Goal: Task Accomplishment & Management: Manage account settings

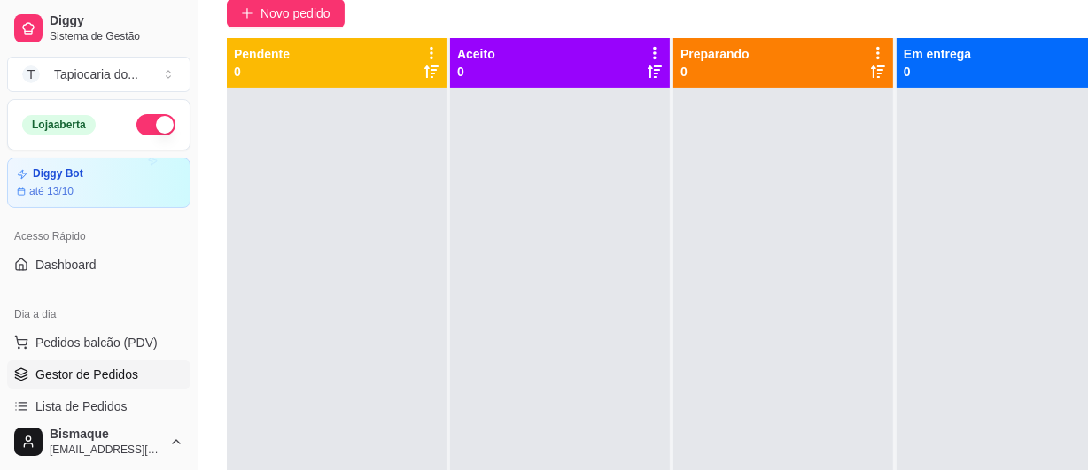
click at [145, 122] on button "button" at bounding box center [155, 124] width 39 height 21
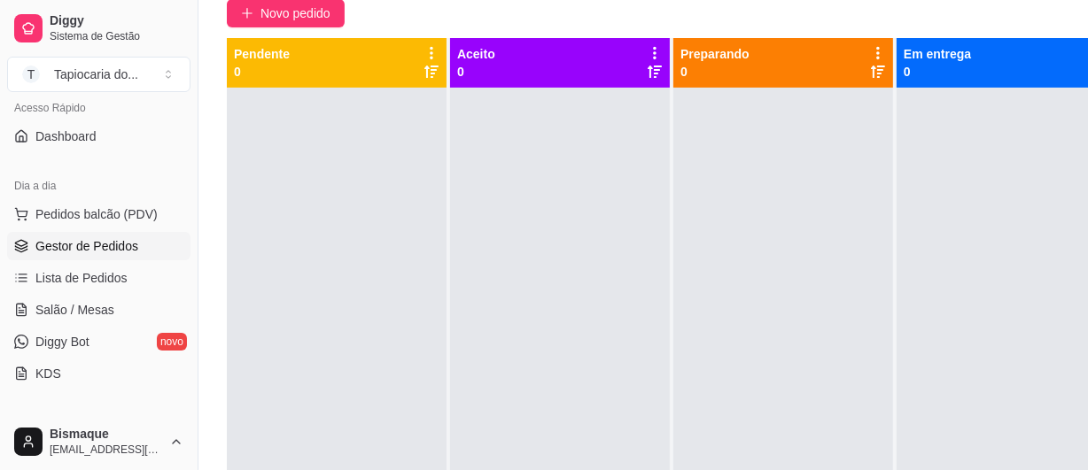
scroll to position [80, 0]
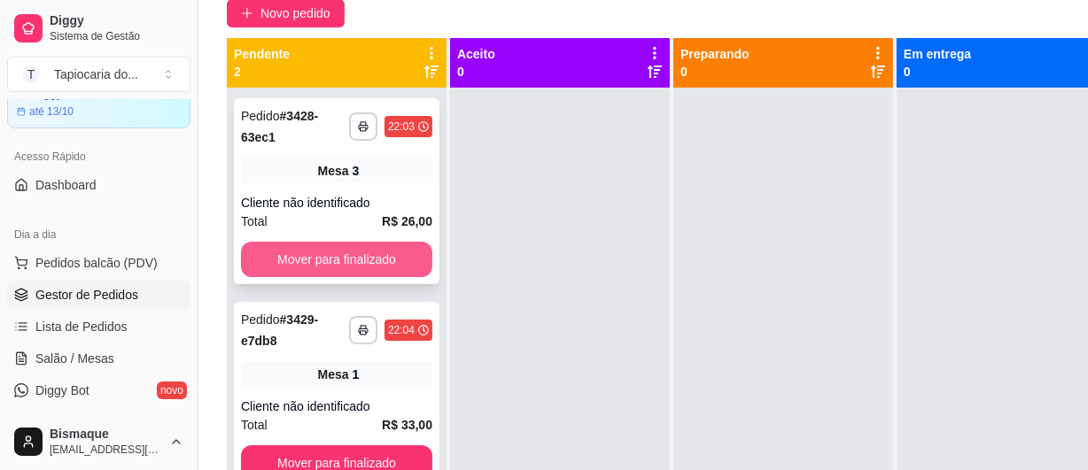
click at [383, 252] on button "Mover para finalizado" at bounding box center [336, 259] width 191 height 35
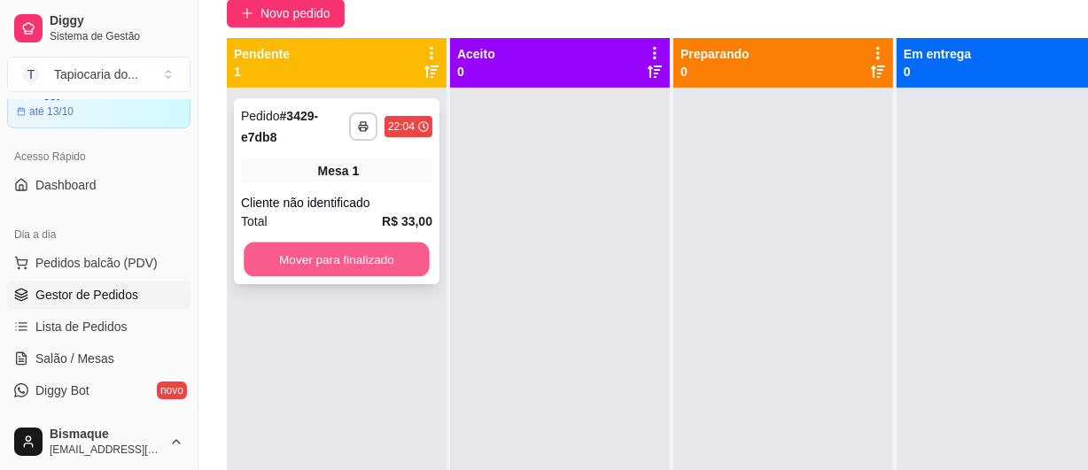
click at [387, 259] on button "Mover para finalizado" at bounding box center [337, 260] width 186 height 35
click at [286, 248] on button "Mover para finalizado" at bounding box center [336, 259] width 191 height 35
click at [336, 269] on button "Mover para finalizado" at bounding box center [337, 260] width 186 height 35
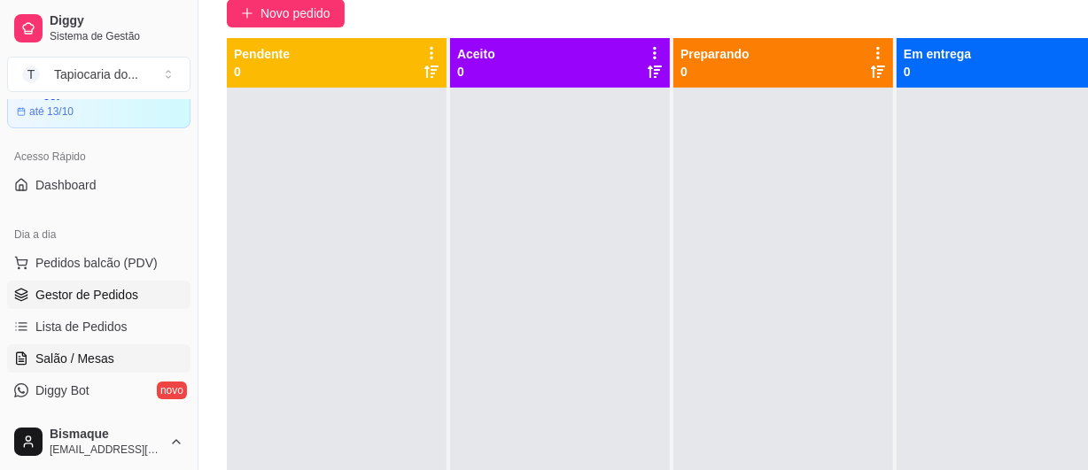
click at [94, 350] on span "Salão / Mesas" at bounding box center [74, 359] width 79 height 18
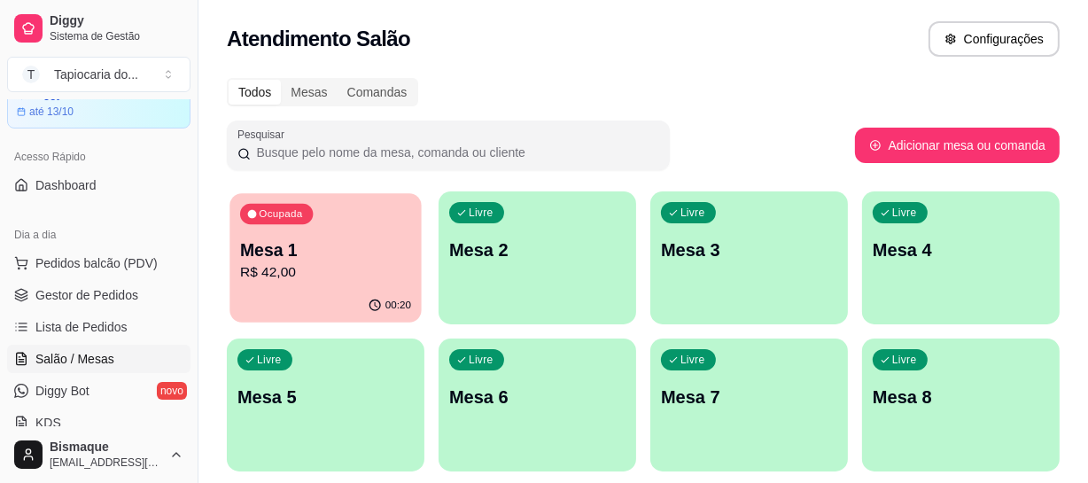
click at [354, 266] on p "R$ 42,00" at bounding box center [325, 272] width 171 height 20
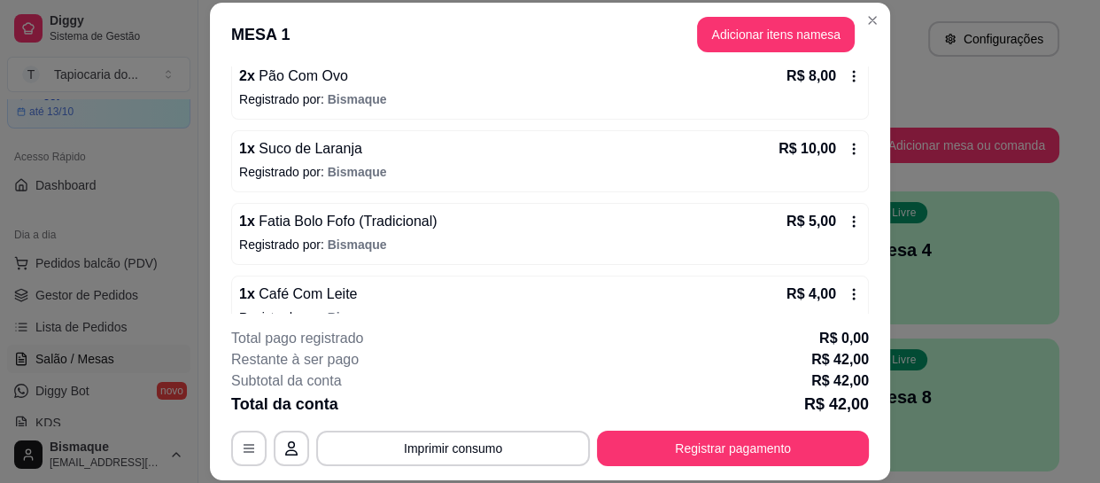
scroll to position [278, 0]
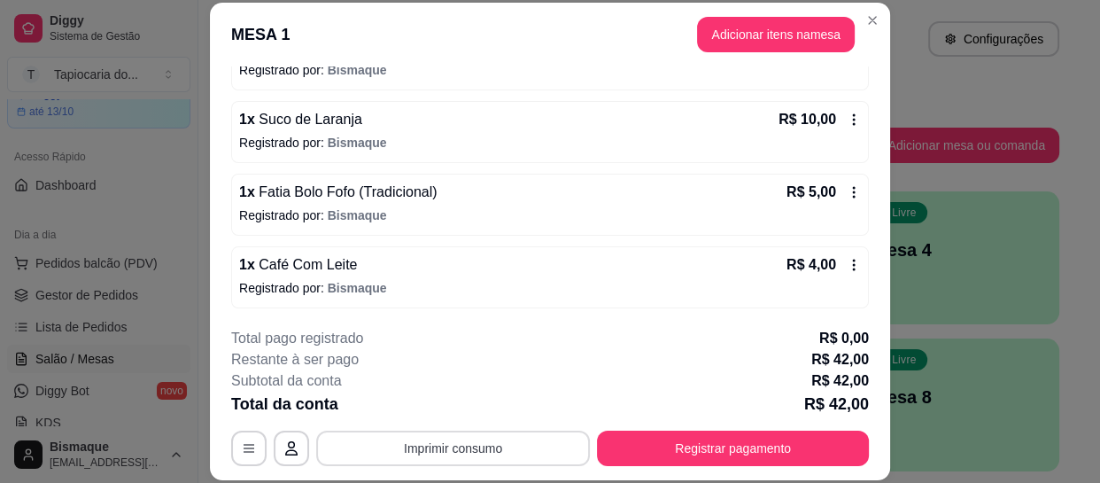
click at [498, 455] on button "Imprimir consumo" at bounding box center [453, 448] width 274 height 35
click at [455, 400] on button "Impressora" at bounding box center [452, 407] width 128 height 28
click at [847, 261] on icon at bounding box center [854, 265] width 14 height 14
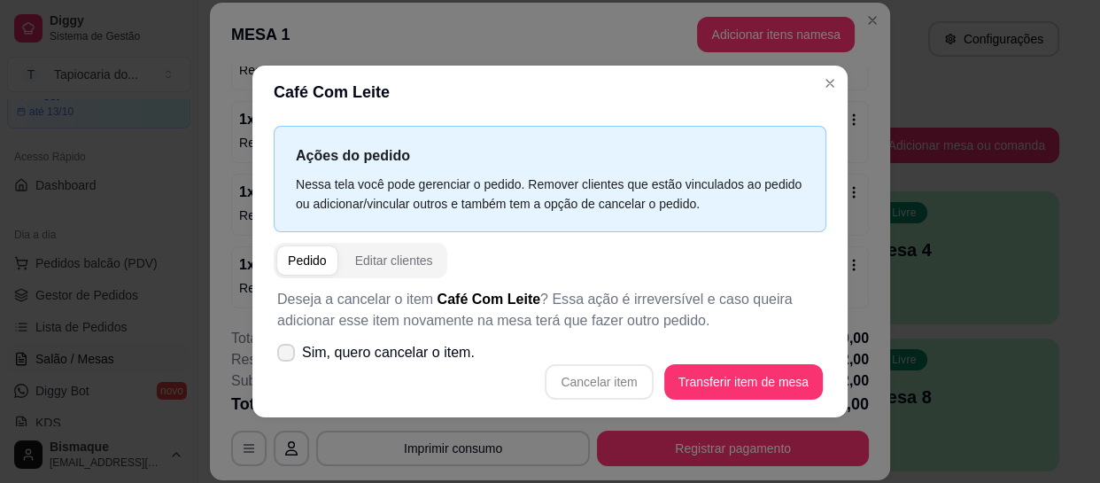
click at [282, 349] on icon at bounding box center [286, 352] width 14 height 11
click at [282, 355] on input "Sim, quero cancelar o item." at bounding box center [282, 361] width 12 height 12
checkbox input "true"
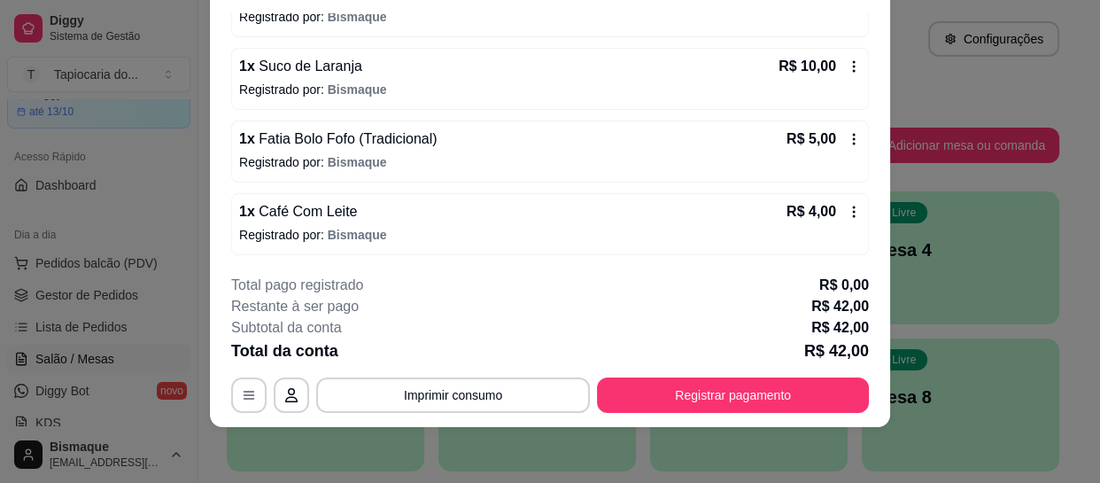
scroll to position [0, 0]
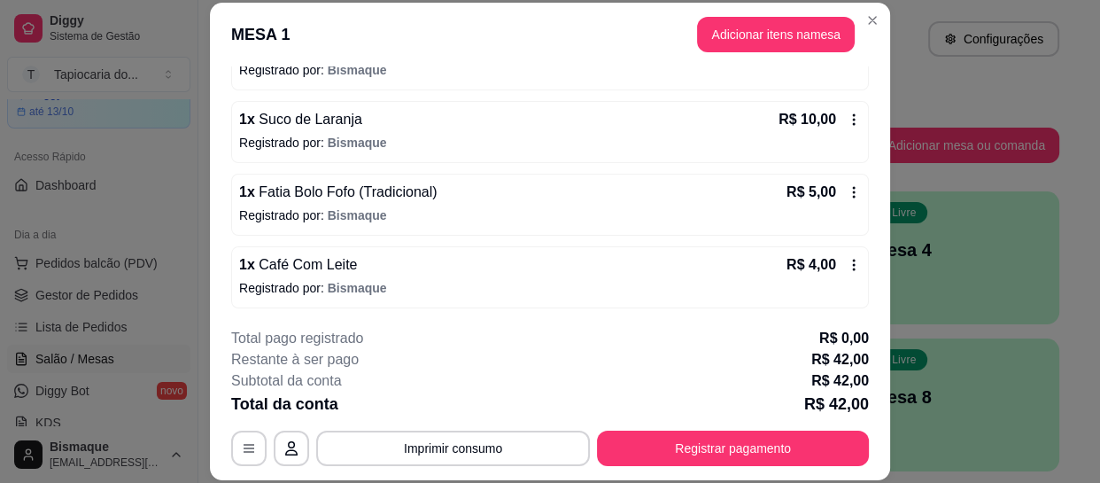
click at [847, 263] on icon at bounding box center [854, 265] width 14 height 14
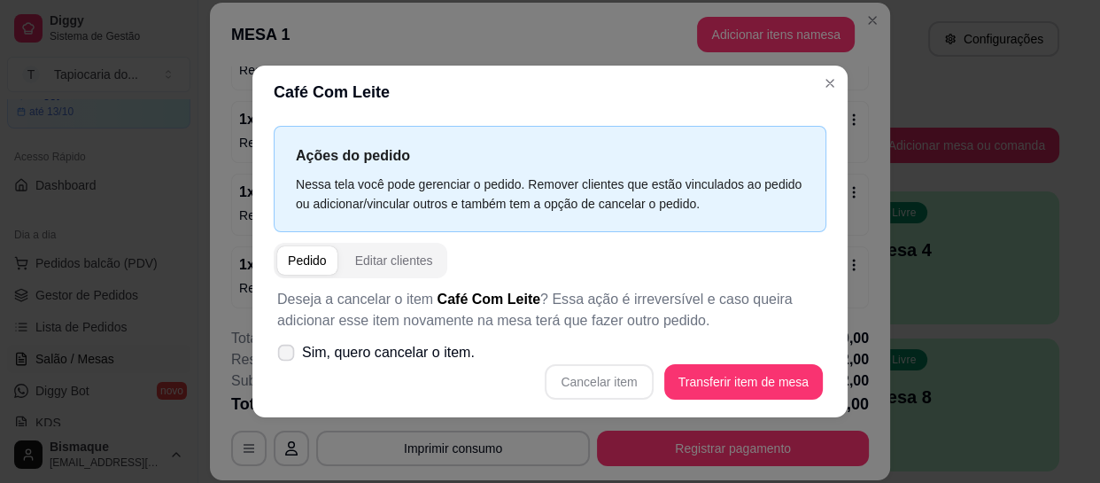
click at [284, 348] on icon at bounding box center [285, 352] width 13 height 10
click at [284, 355] on input "Sim, quero cancelar o item." at bounding box center [282, 361] width 12 height 12
checkbox input "true"
click at [617, 384] on button "Cancelar item" at bounding box center [599, 381] width 105 height 35
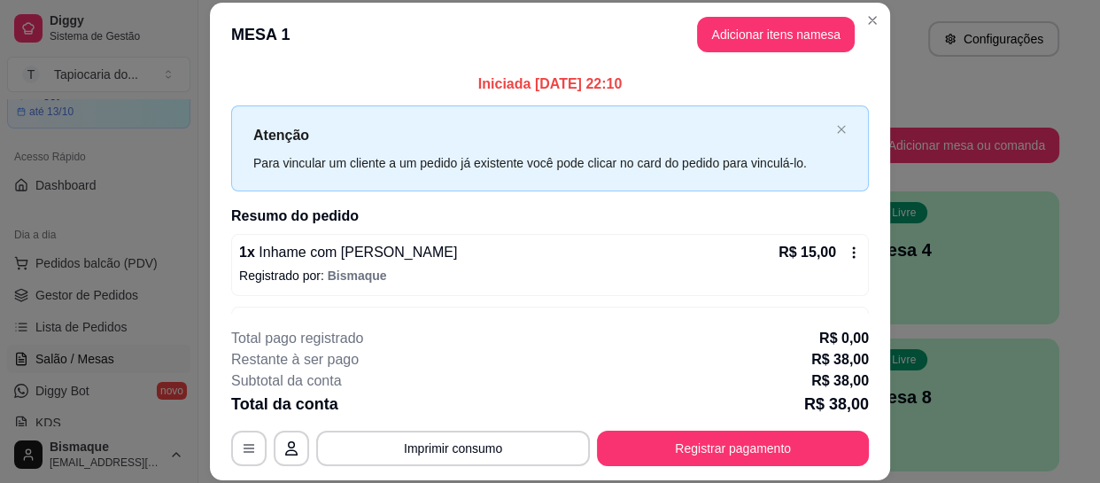
scroll to position [307, 0]
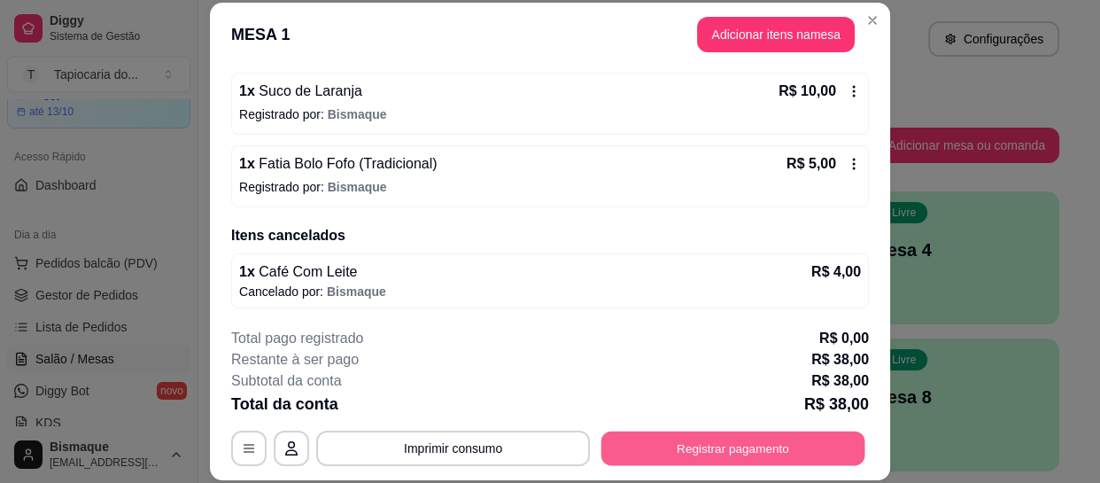
click at [818, 447] on button "Registrar pagamento" at bounding box center [734, 448] width 264 height 35
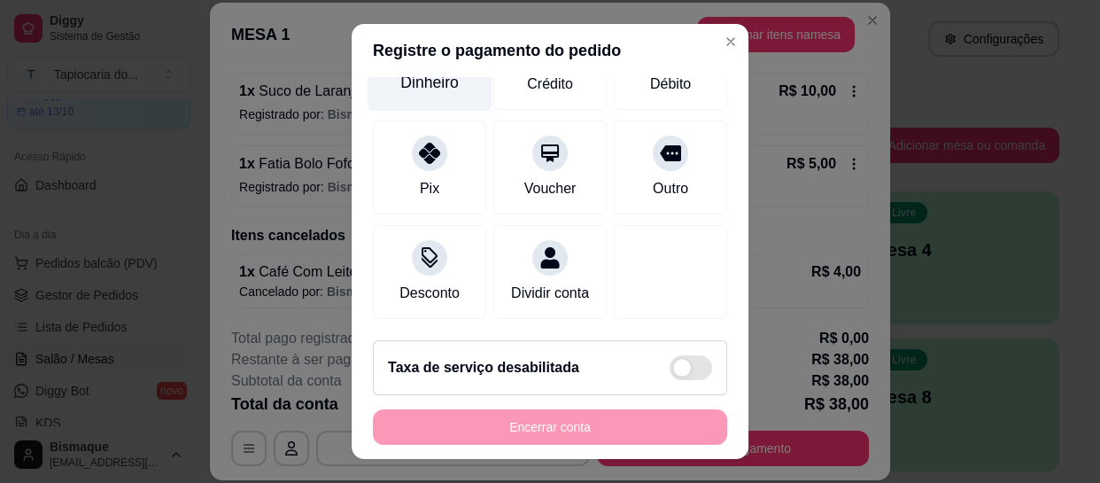
scroll to position [0, 0]
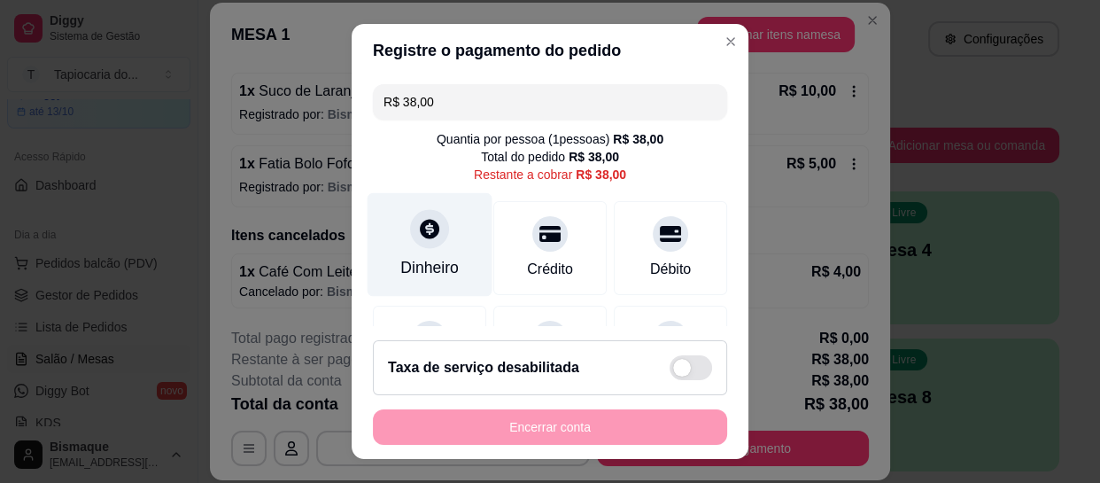
click at [398, 248] on div "Dinheiro" at bounding box center [430, 245] width 125 height 104
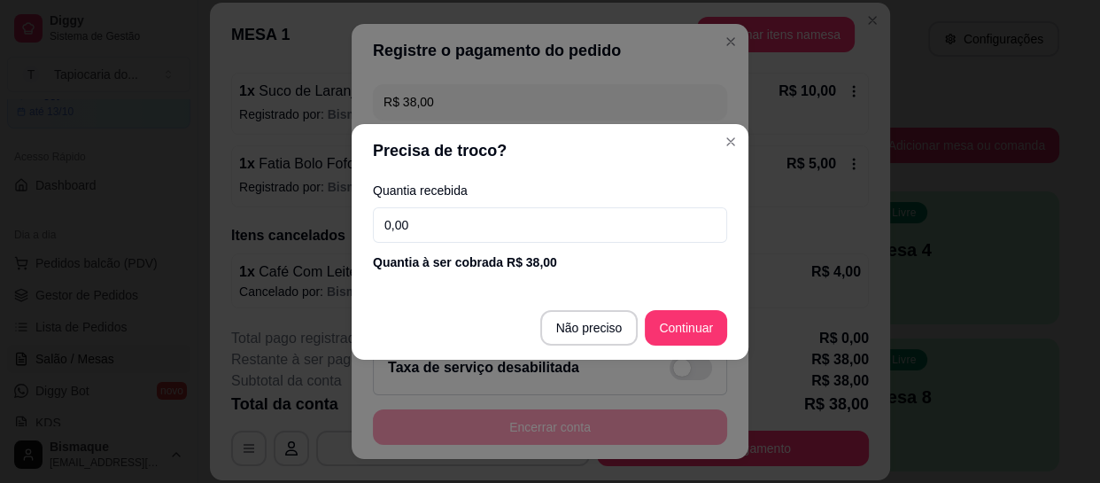
click at [448, 233] on input "0,00" at bounding box center [550, 224] width 354 height 35
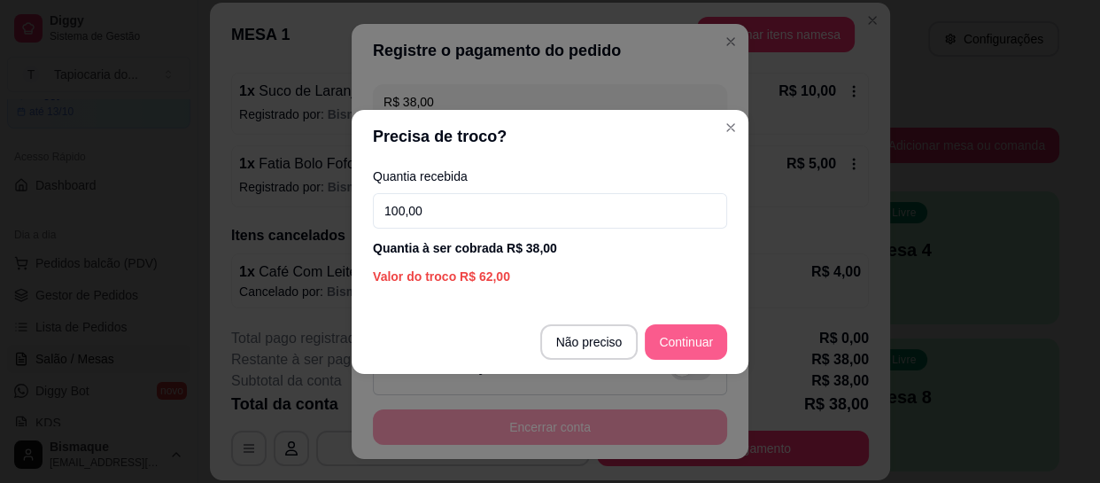
type input "100,00"
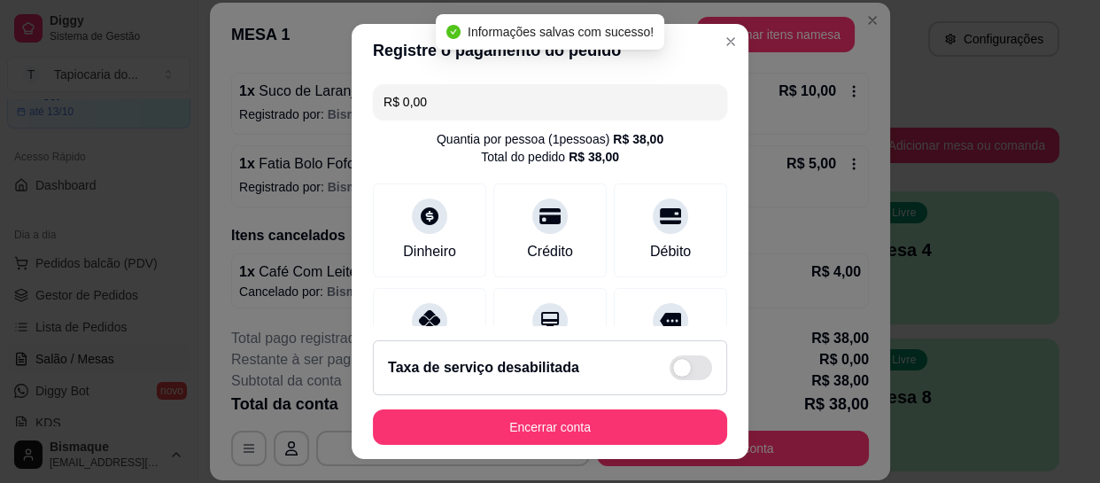
type input "R$ 0,00"
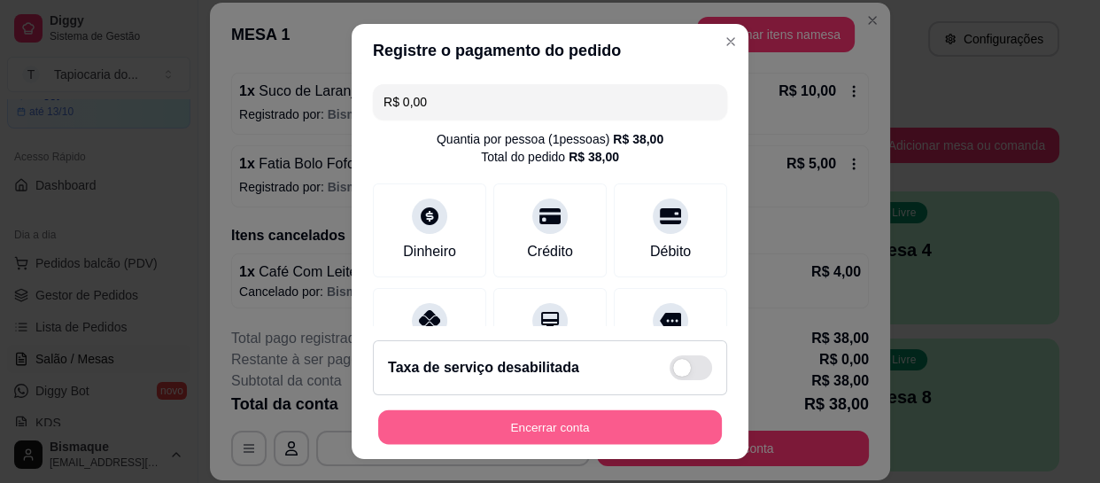
click at [545, 431] on button "Encerrar conta" at bounding box center [550, 426] width 344 height 35
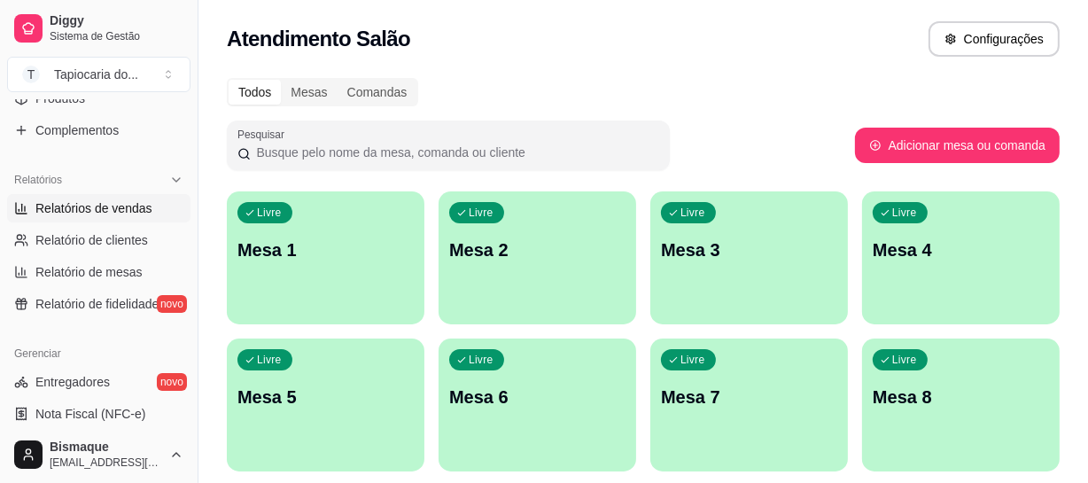
scroll to position [483, 0]
click at [120, 212] on span "Relatórios de vendas" at bounding box center [93, 207] width 117 height 18
select select "ALL"
select select "0"
